Goal: Find specific page/section: Find specific page/section

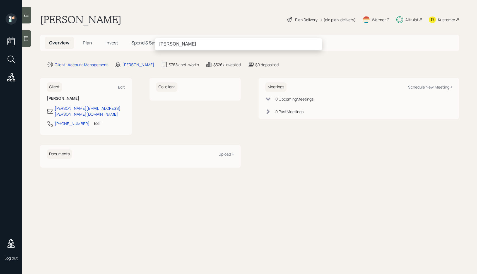
click at [182, 47] on input "[PERSON_NAME]" at bounding box center [238, 44] width 167 height 12
type input "[PERSON_NAME]"
